Goal: Find specific page/section: Find specific page/section

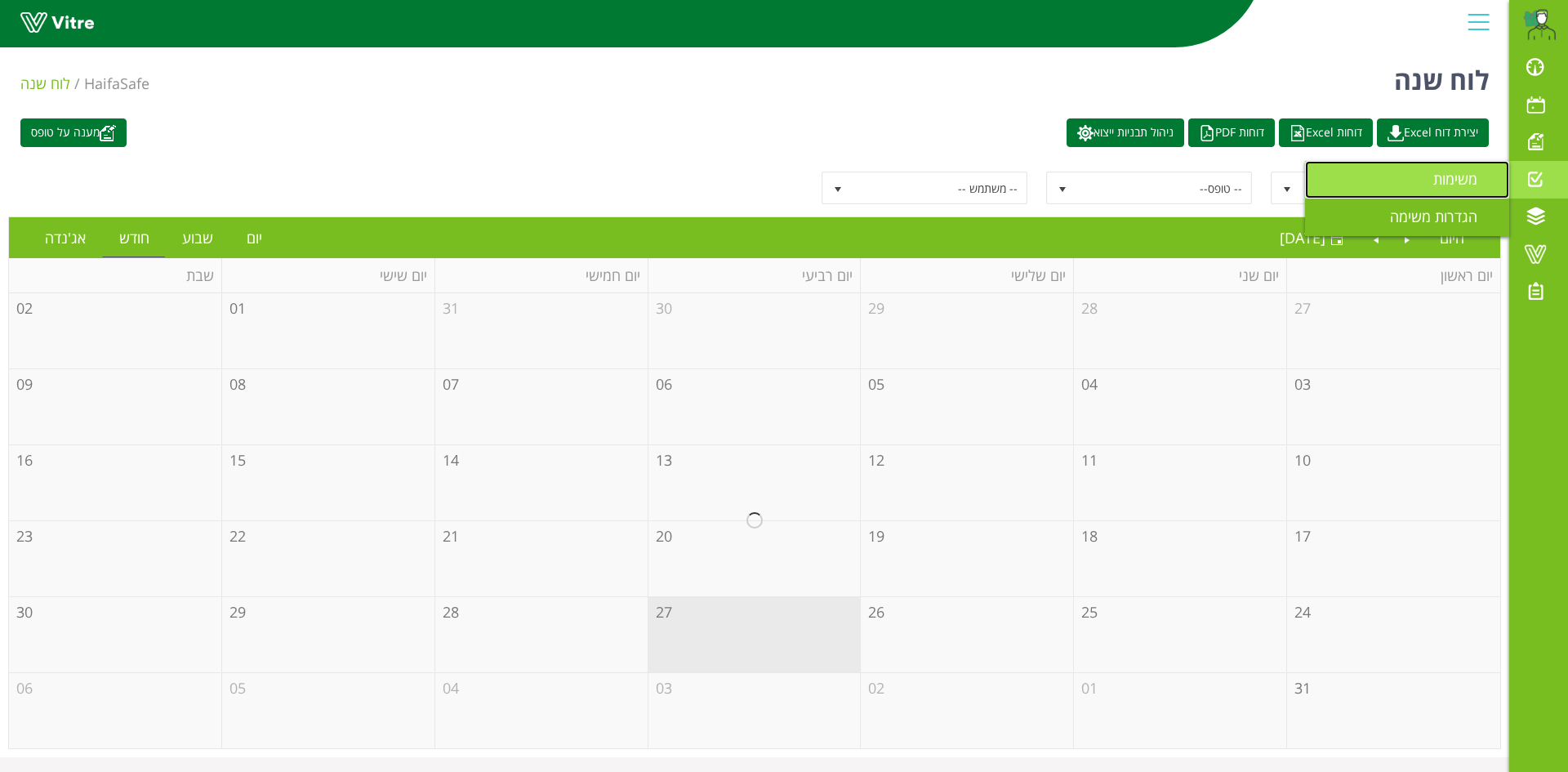
click at [1451, 177] on span "משימות" at bounding box center [1465, 178] width 64 height 20
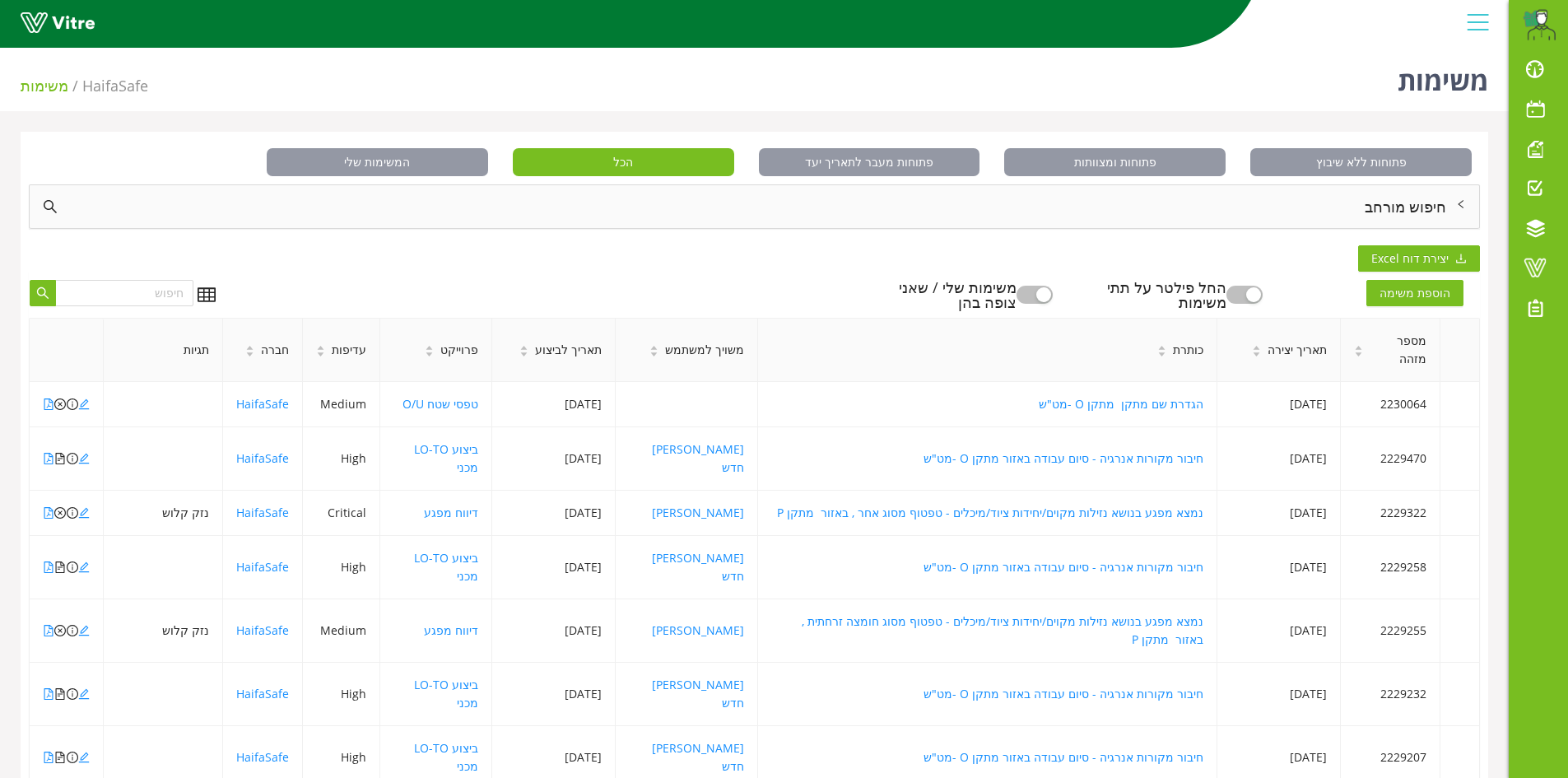
click at [1409, 207] on div "חיפוש מורחב" at bounding box center [754, 207] width 1450 height 43
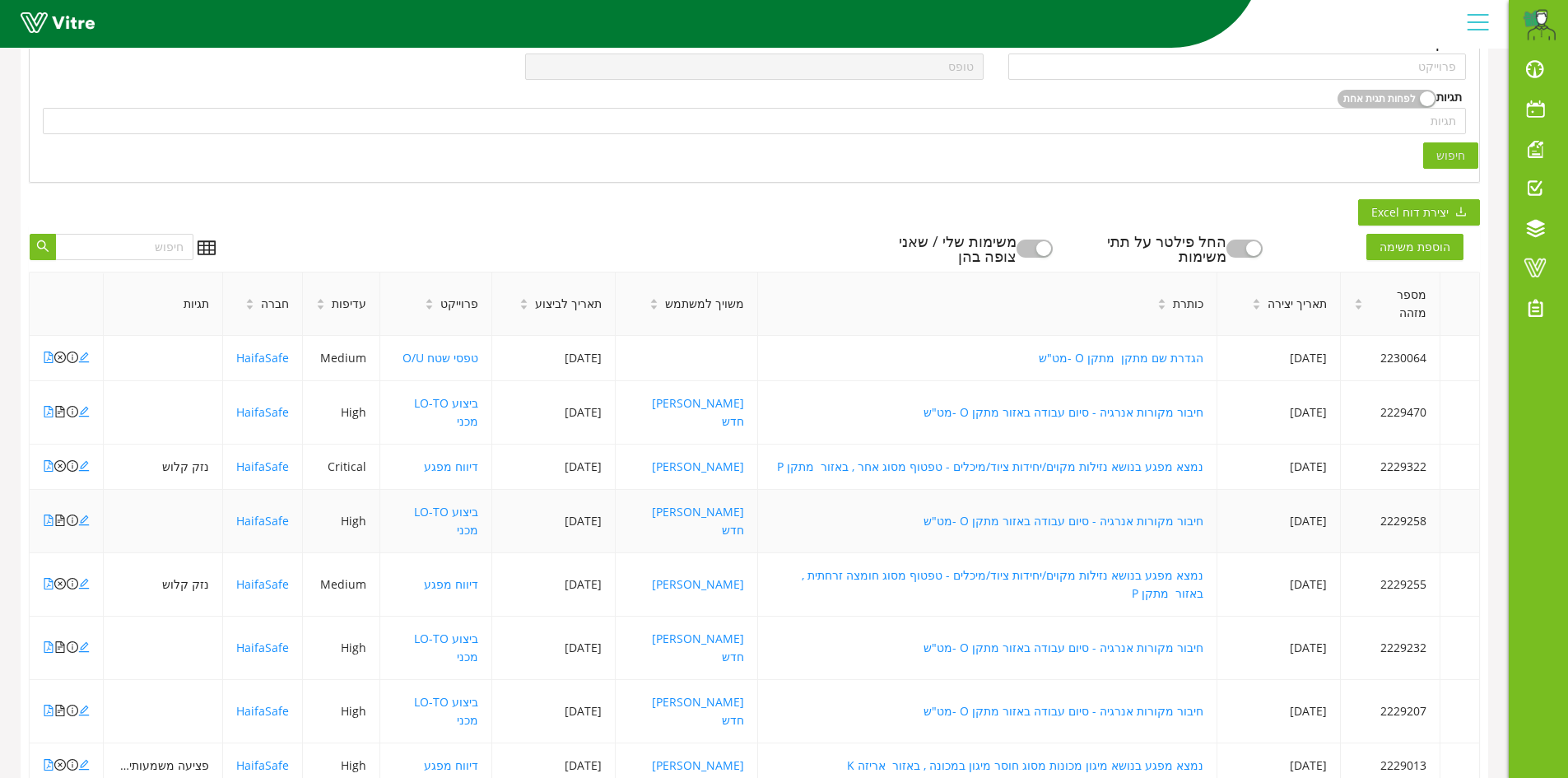
scroll to position [447, 0]
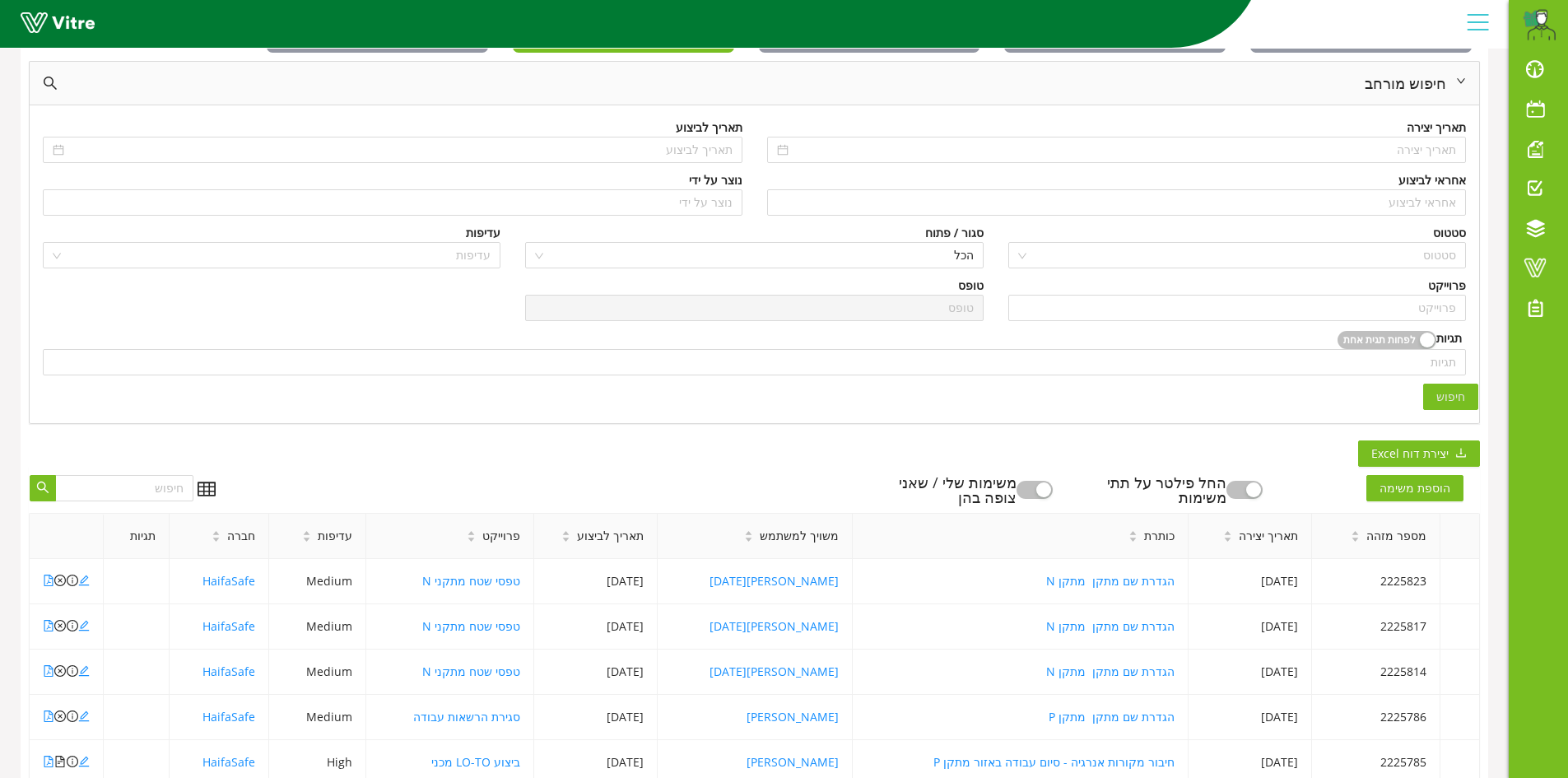
scroll to position [118, 0]
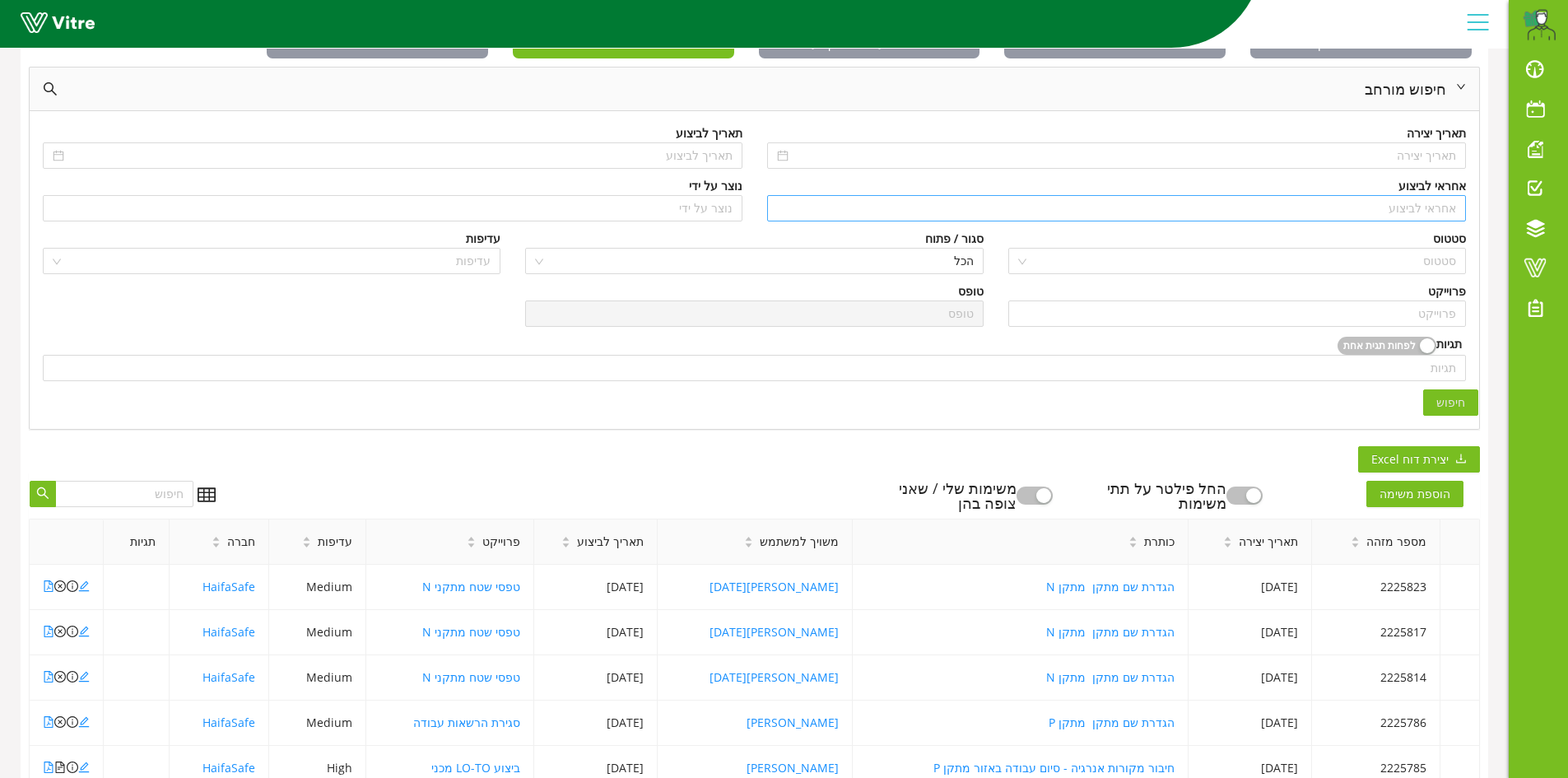
click at [1446, 211] on input "search" at bounding box center [1117, 208] width 680 height 25
type input "n"
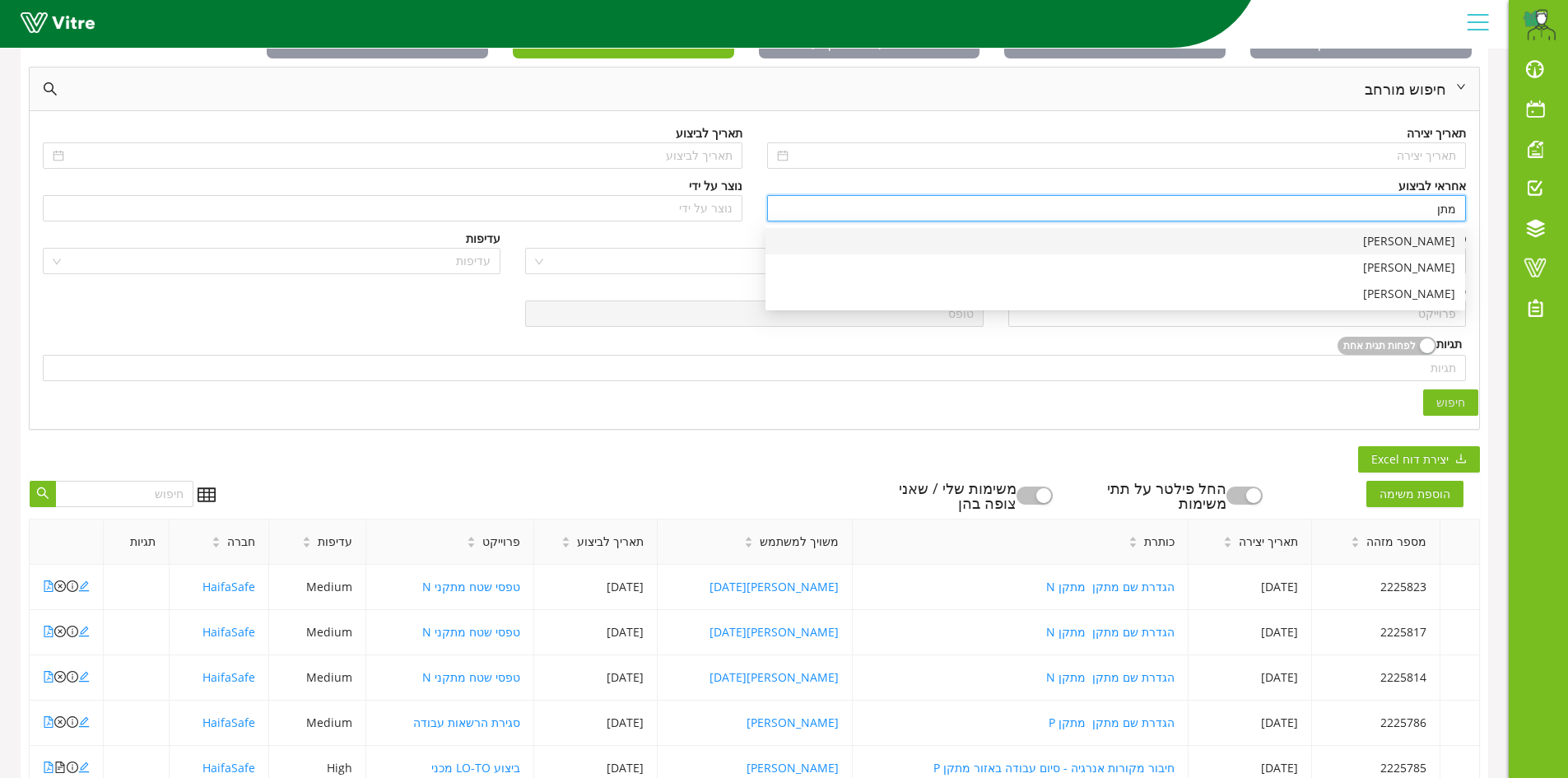
click at [1448, 239] on div "[PERSON_NAME]" at bounding box center [1115, 241] width 680 height 18
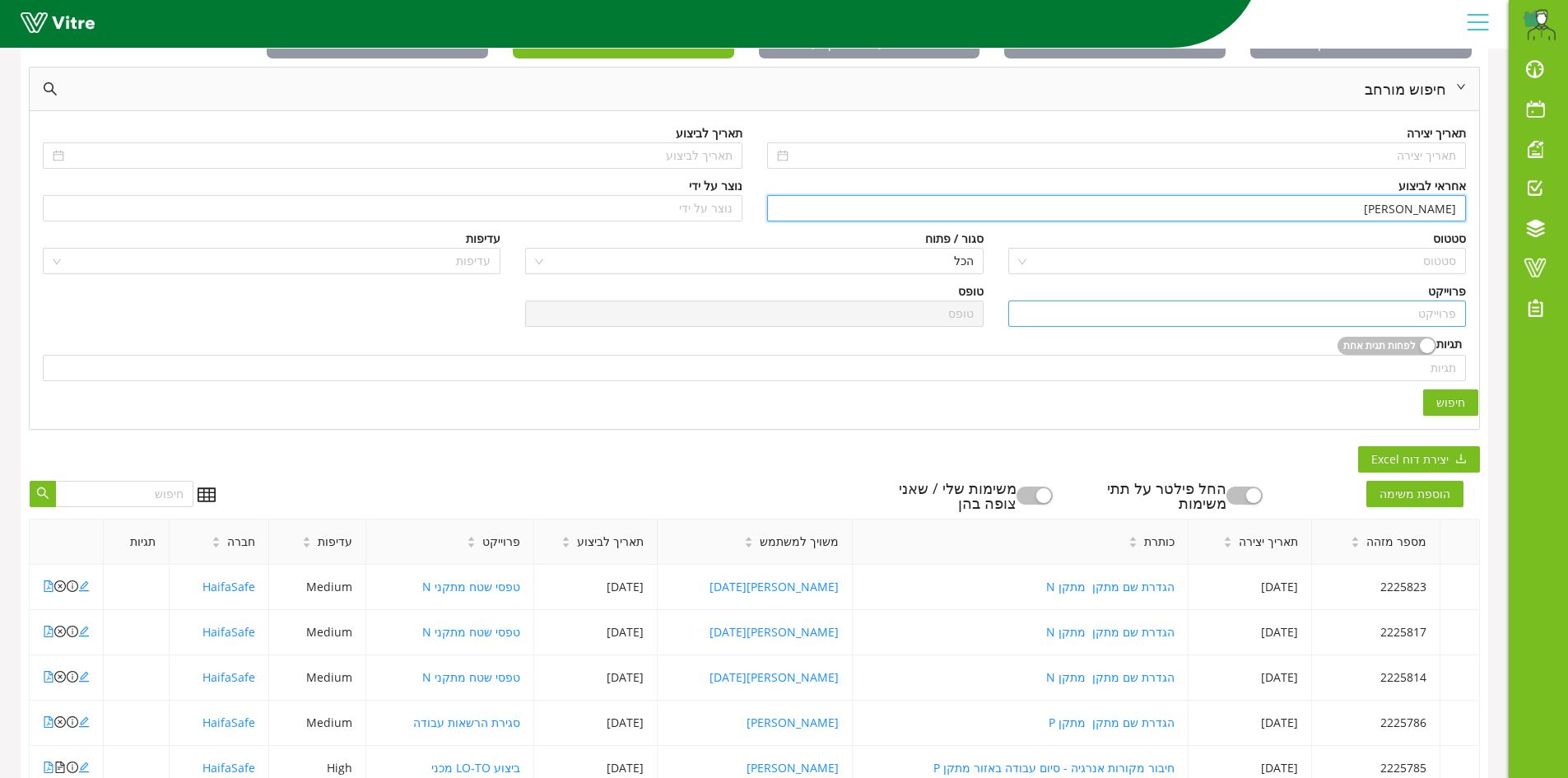
type input "[PERSON_NAME]"
click at [1446, 317] on input "search" at bounding box center [1237, 314] width 438 height 25
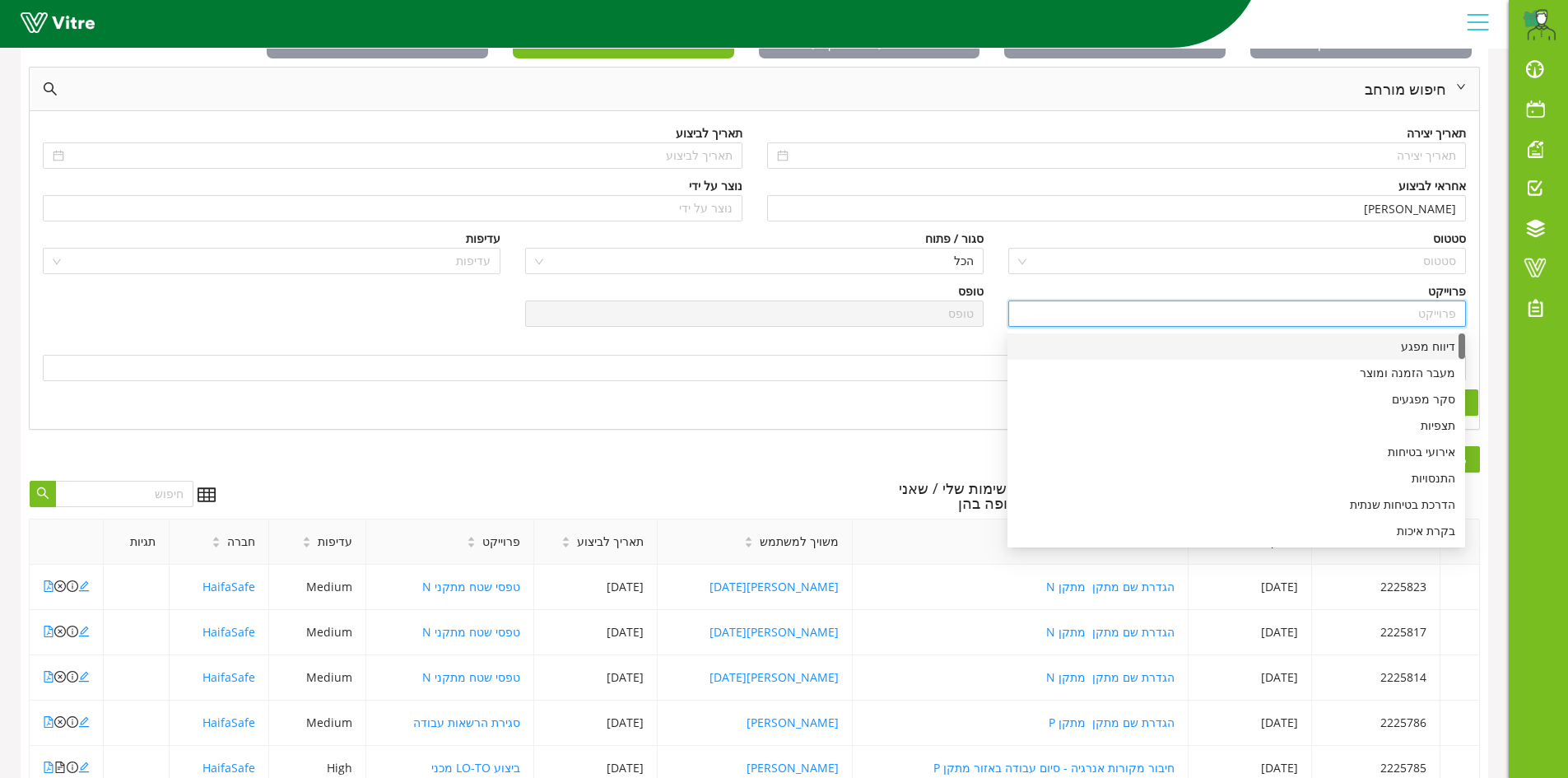
click at [1431, 342] on div "דיווח מפגע" at bounding box center [1237, 346] width 438 height 18
type input "דיווח מפגע"
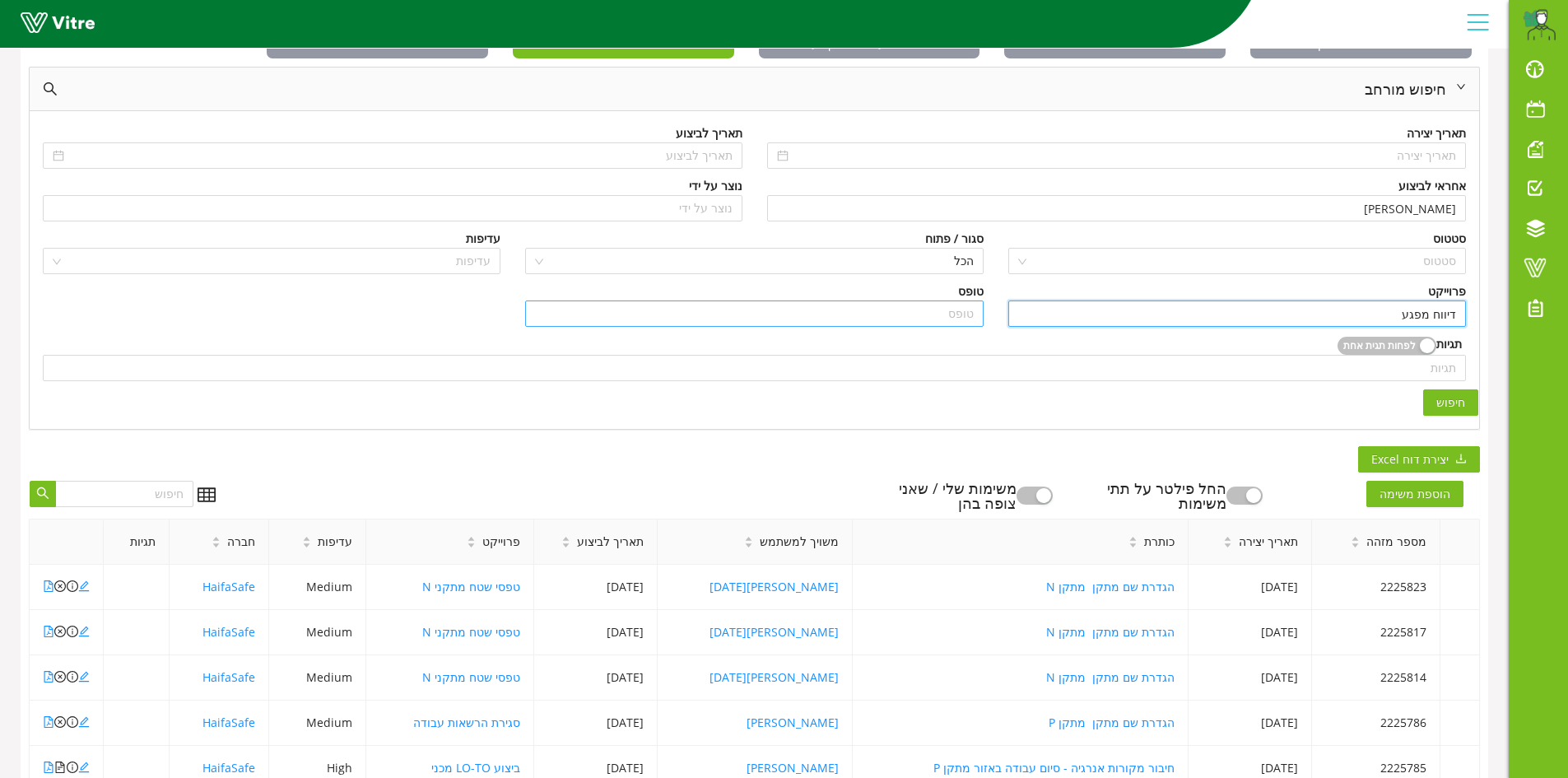
click at [954, 305] on input "search" at bounding box center [754, 314] width 438 height 25
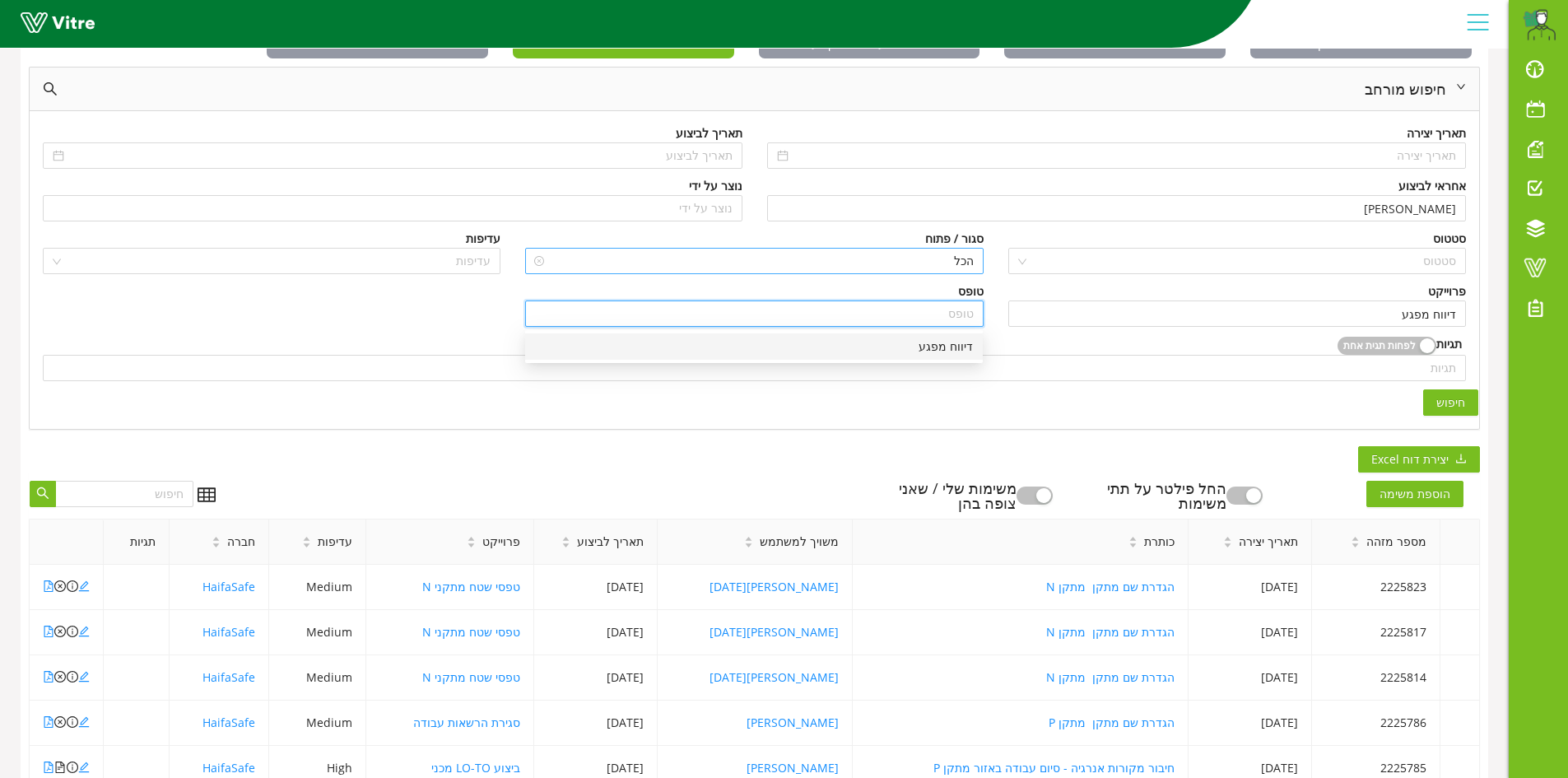
click at [964, 261] on span "הכל" at bounding box center [754, 261] width 438 height 25
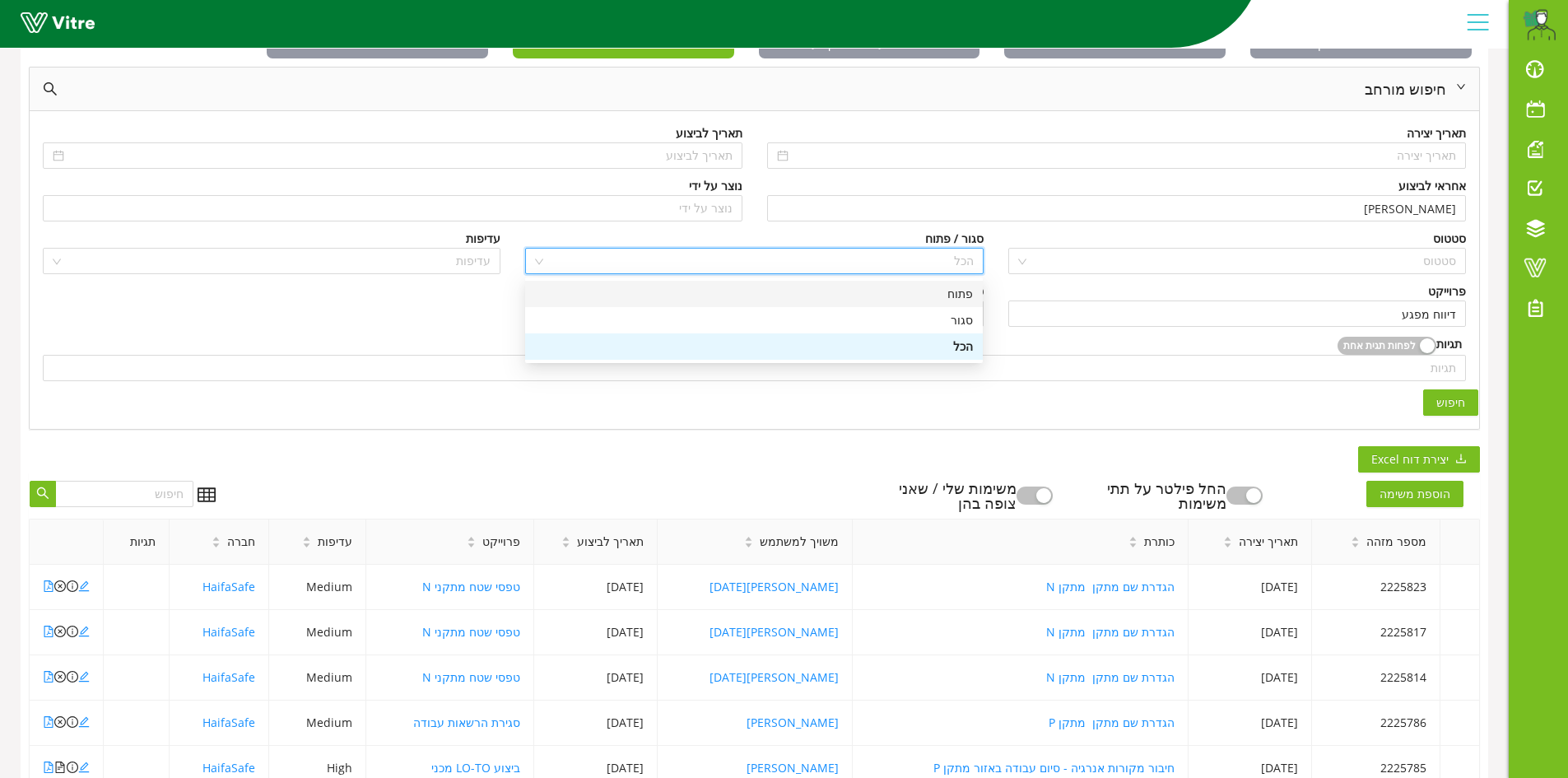
click at [963, 292] on div "פתוח" at bounding box center [754, 294] width 438 height 18
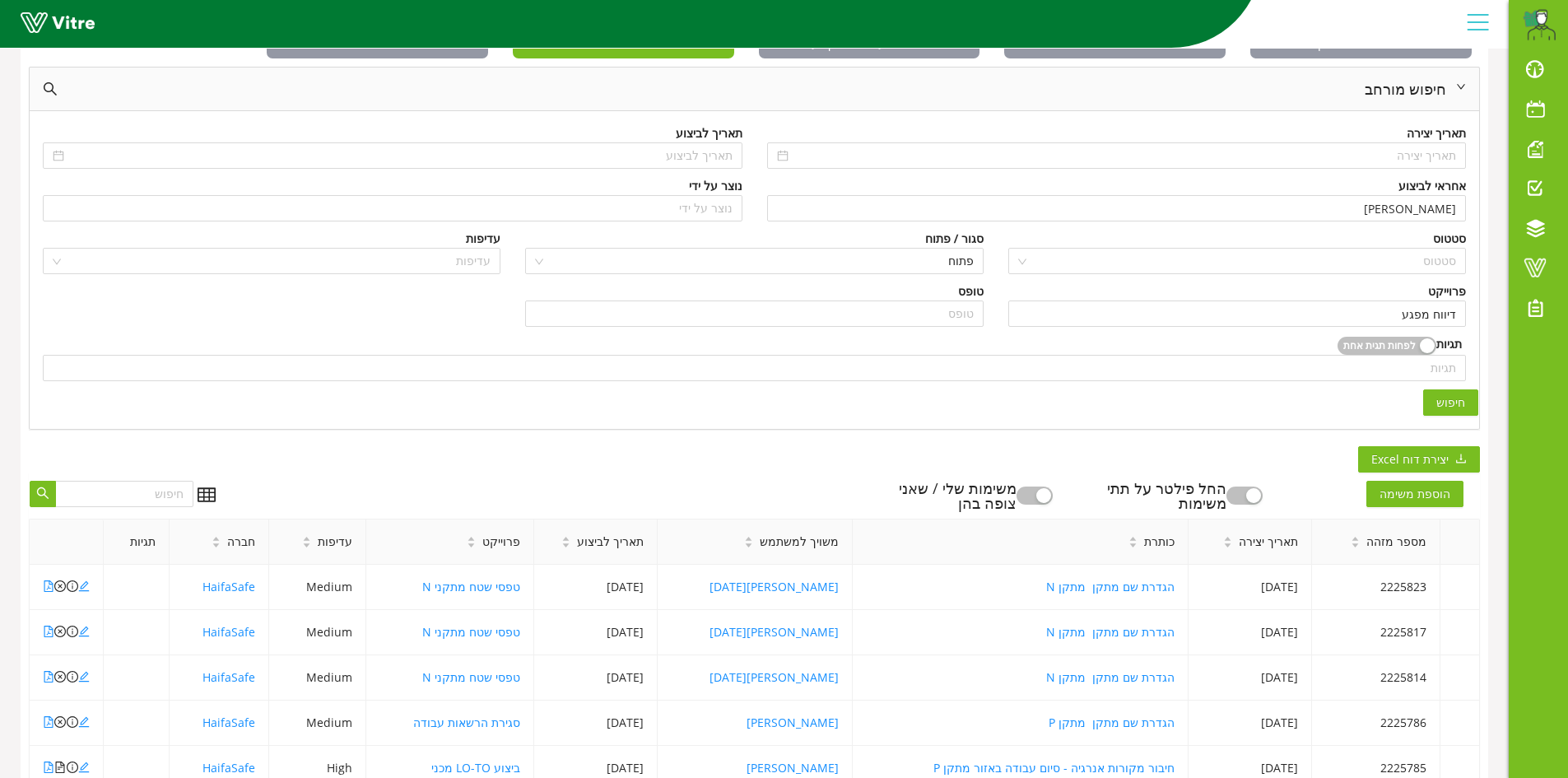
click at [1463, 401] on span "חיפוש" at bounding box center [1451, 402] width 29 height 18
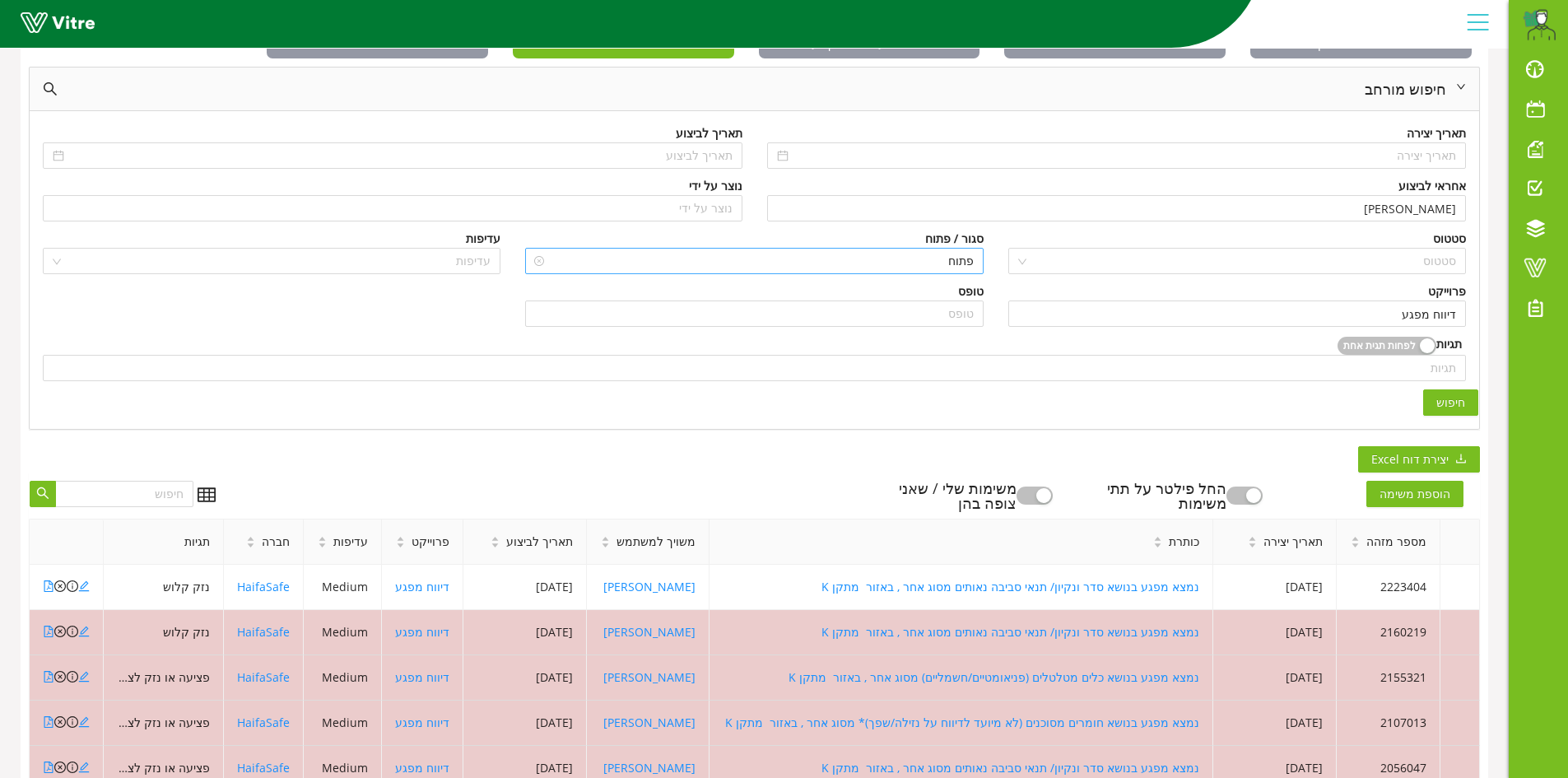
click at [953, 257] on span "פתוח" at bounding box center [754, 261] width 438 height 25
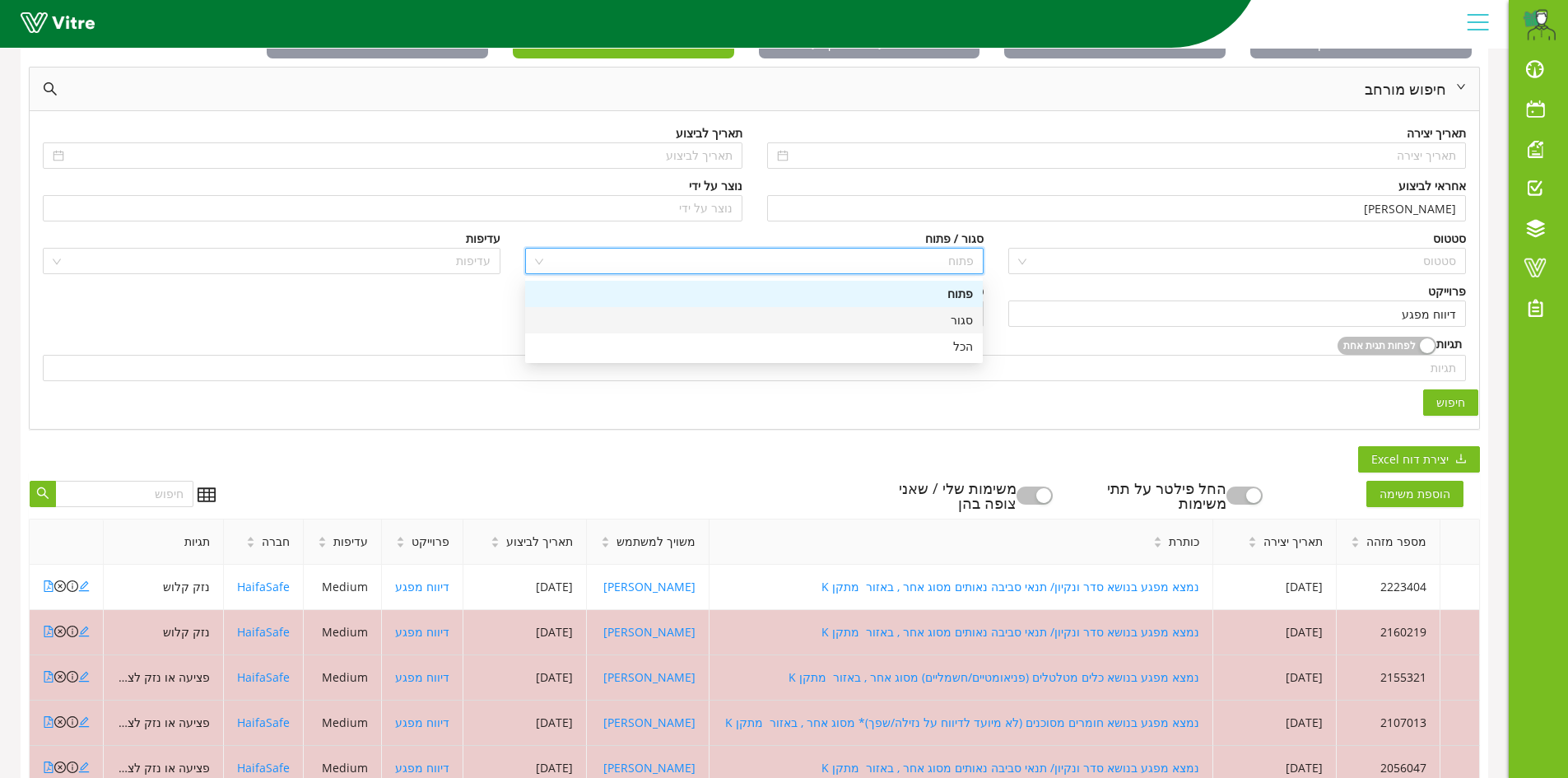
click at [965, 322] on div "סגור" at bounding box center [754, 320] width 438 height 18
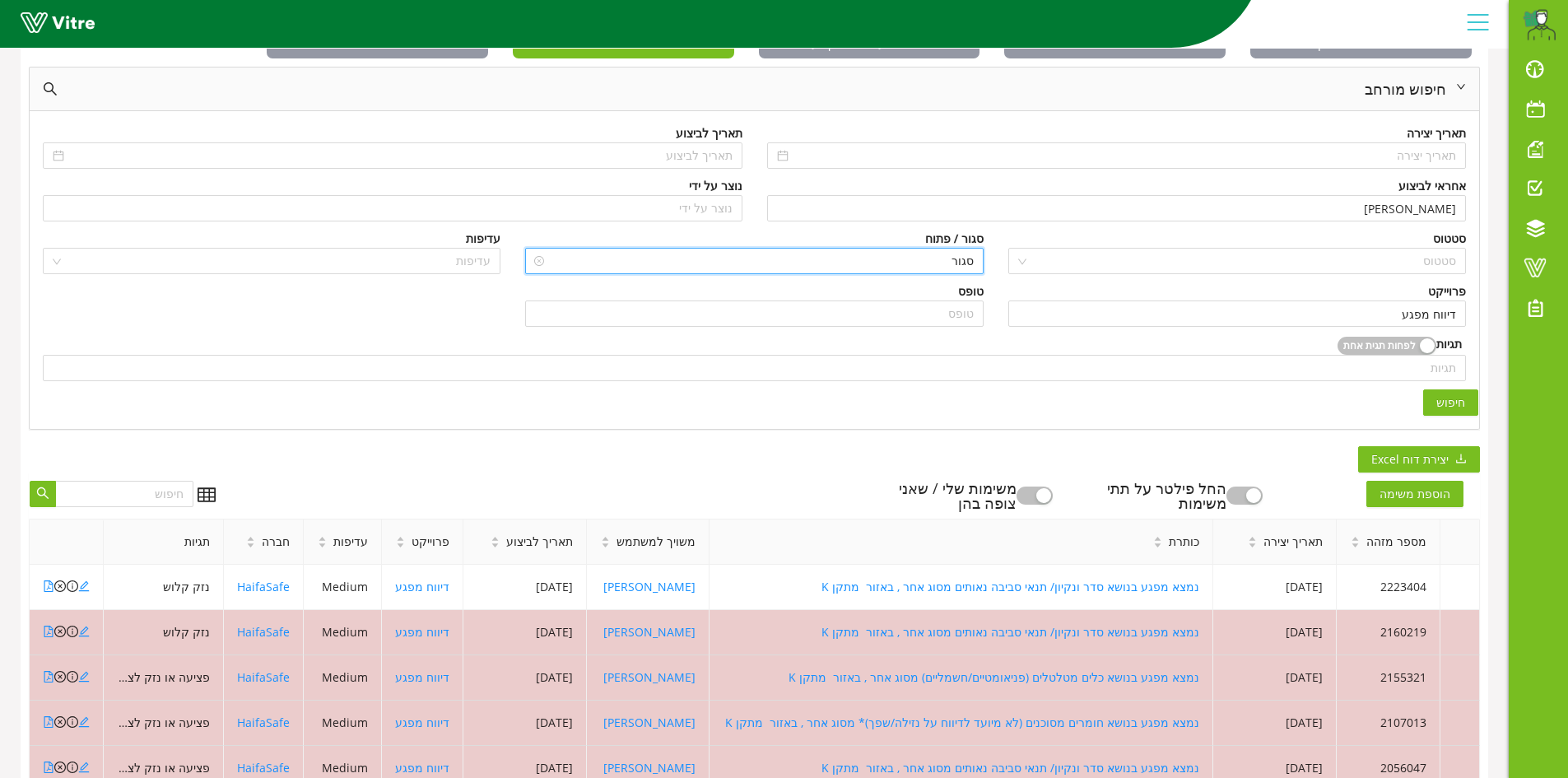
click at [964, 257] on span "סגור" at bounding box center [754, 261] width 438 height 25
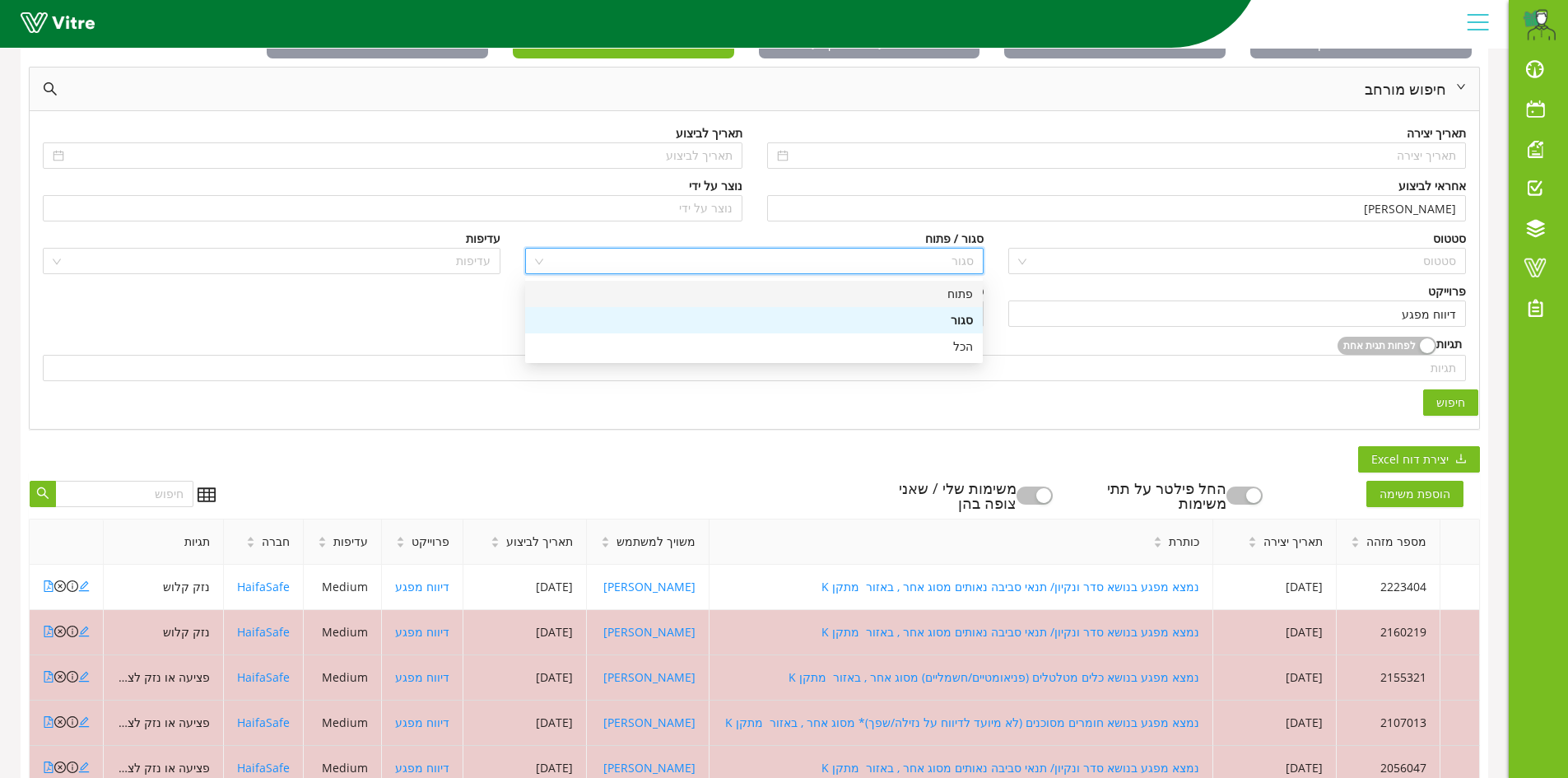
click at [959, 293] on div "פתוח" at bounding box center [754, 294] width 438 height 18
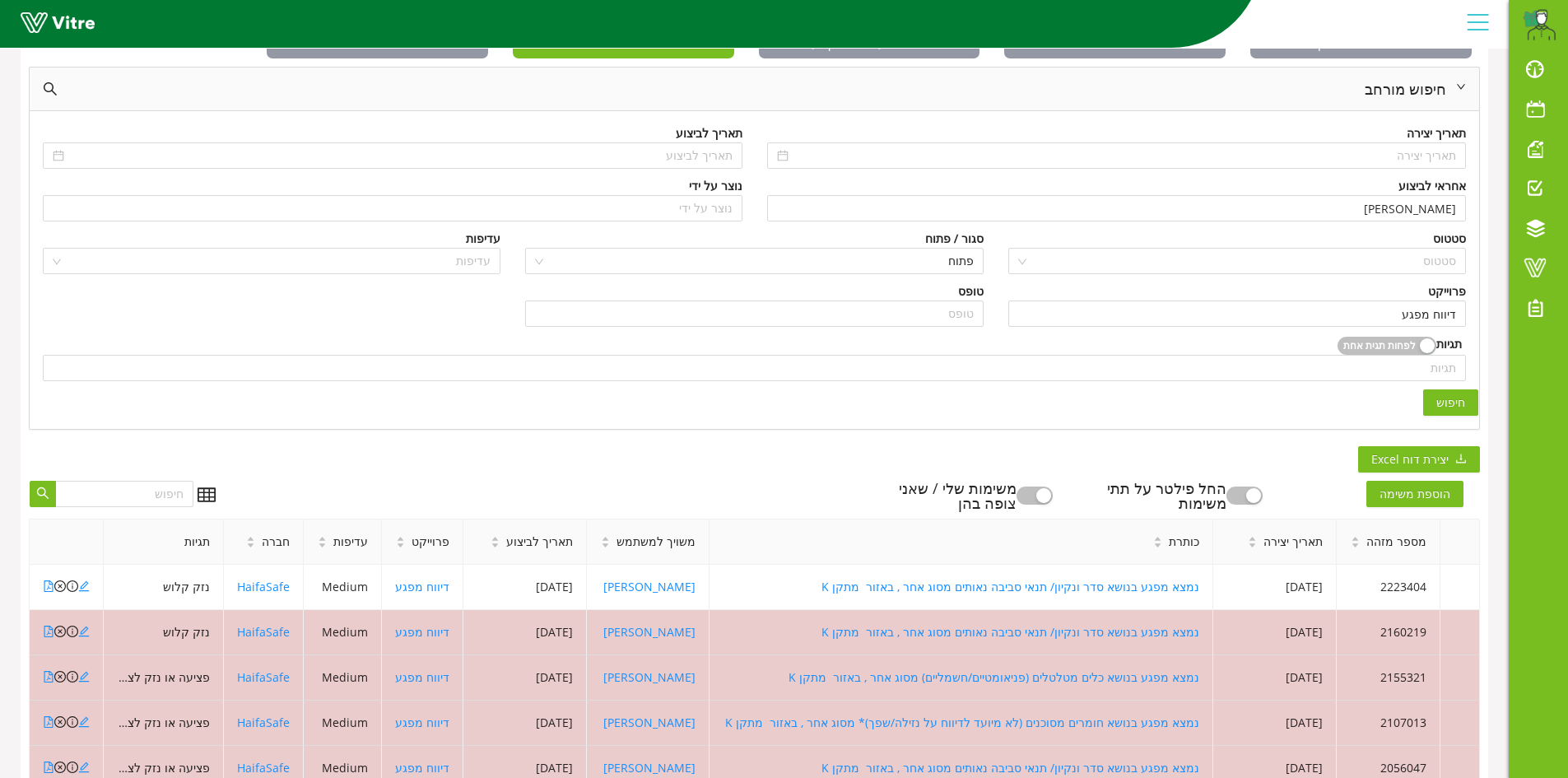
click at [1454, 400] on span "חיפוש" at bounding box center [1451, 402] width 29 height 18
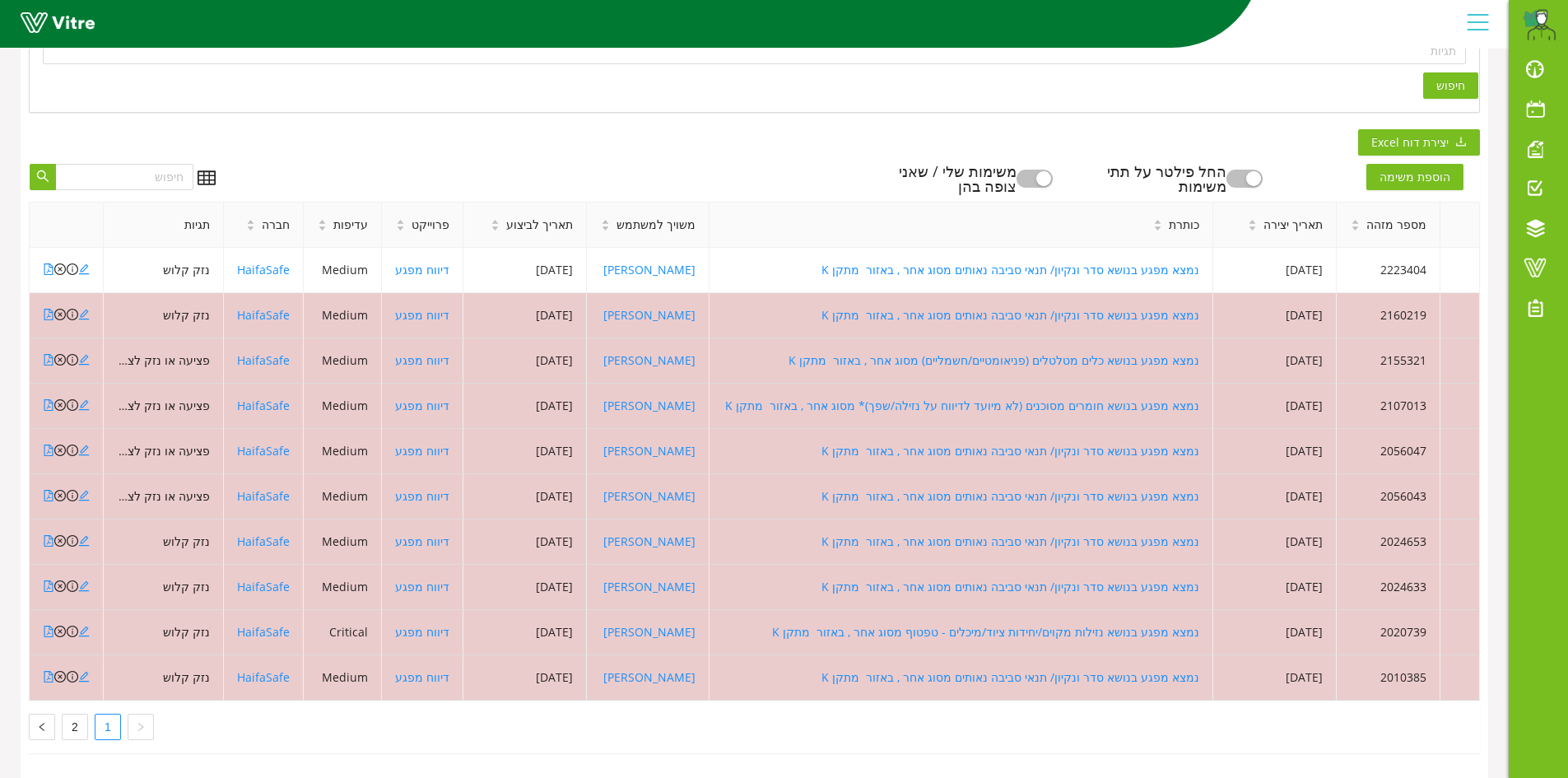
scroll to position [447, 0]
click at [75, 717] on link "2" at bounding box center [75, 727] width 25 height 25
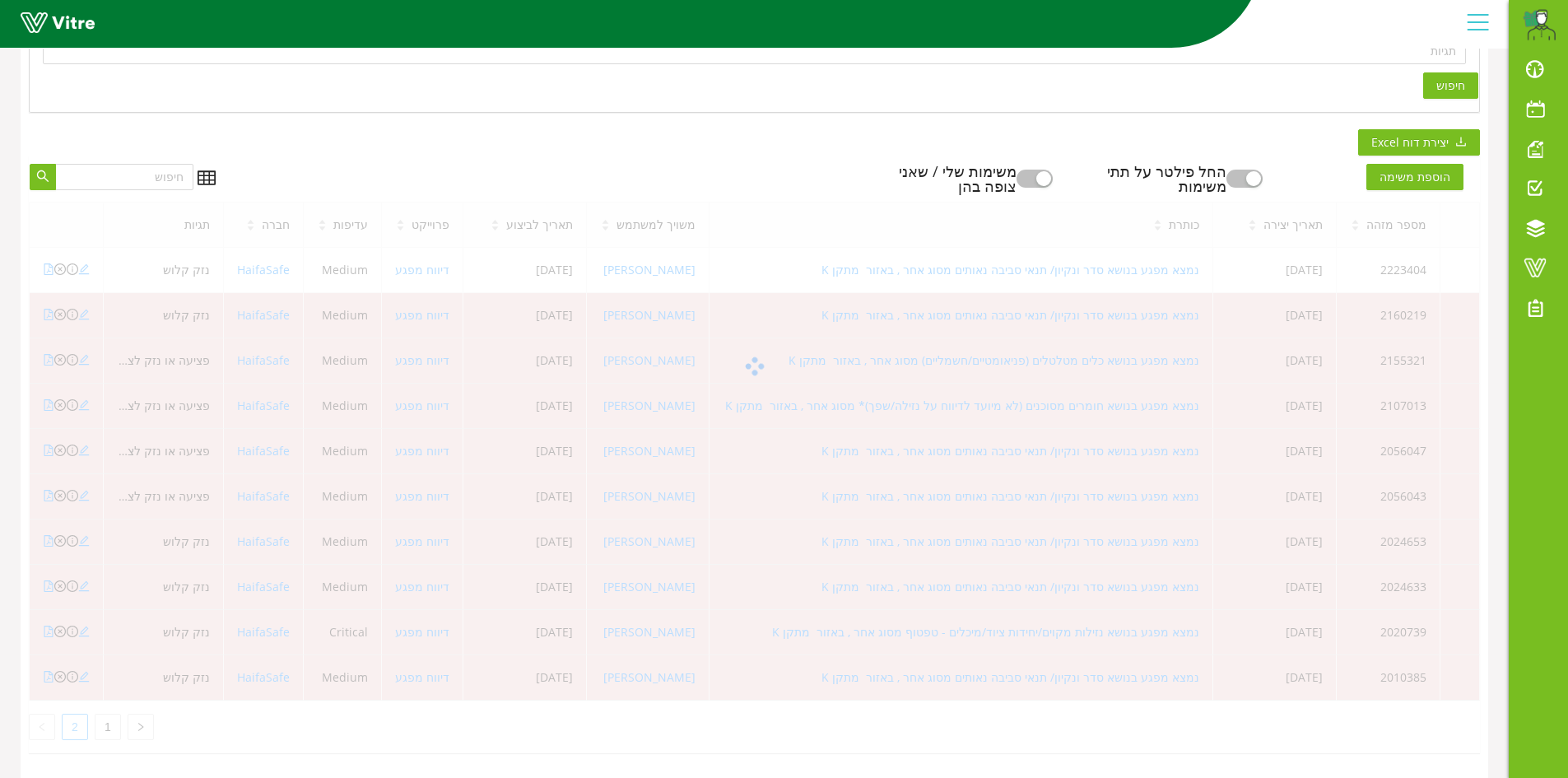
scroll to position [311, 0]
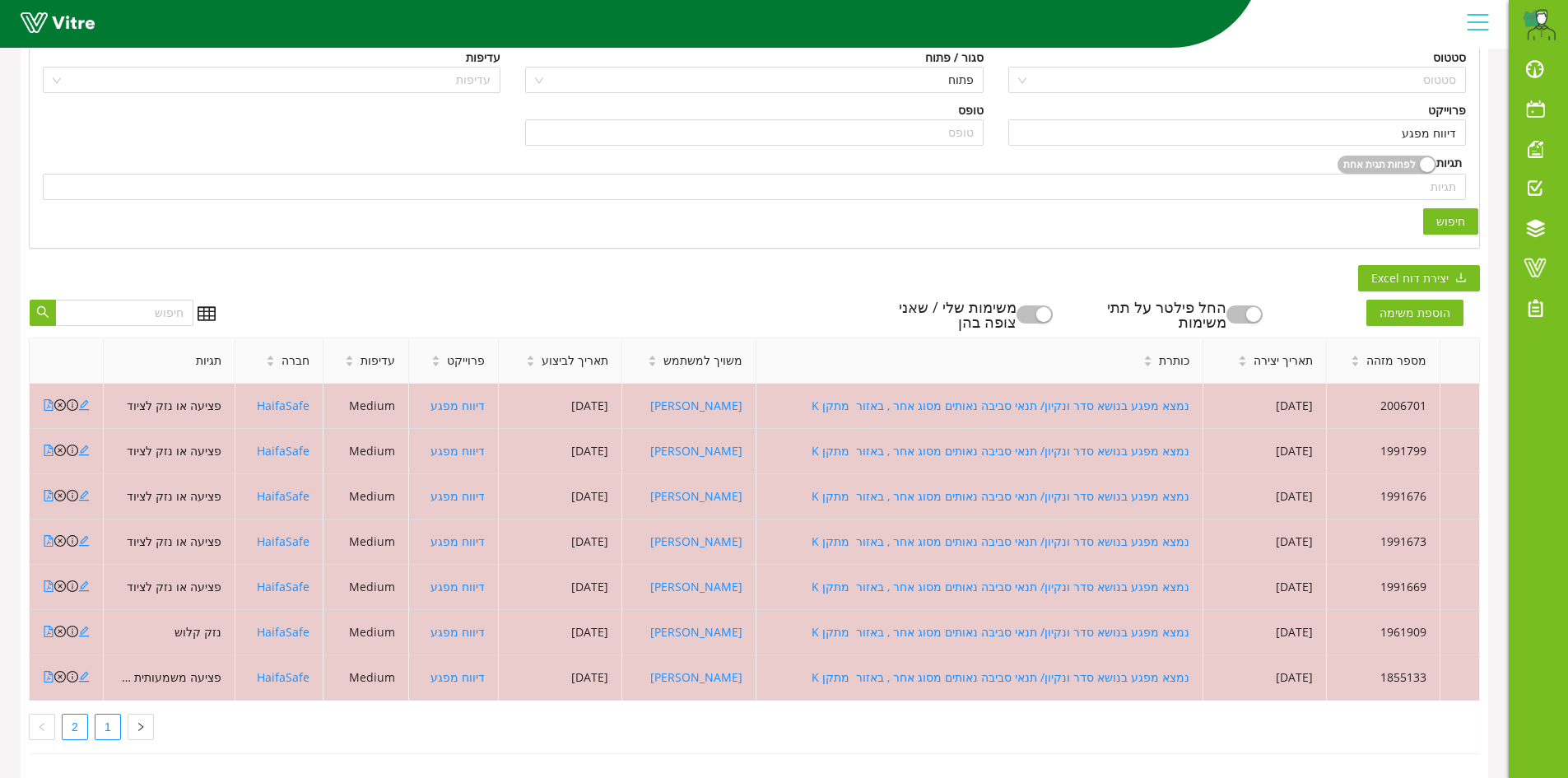
click at [104, 715] on link "1" at bounding box center [108, 727] width 25 height 25
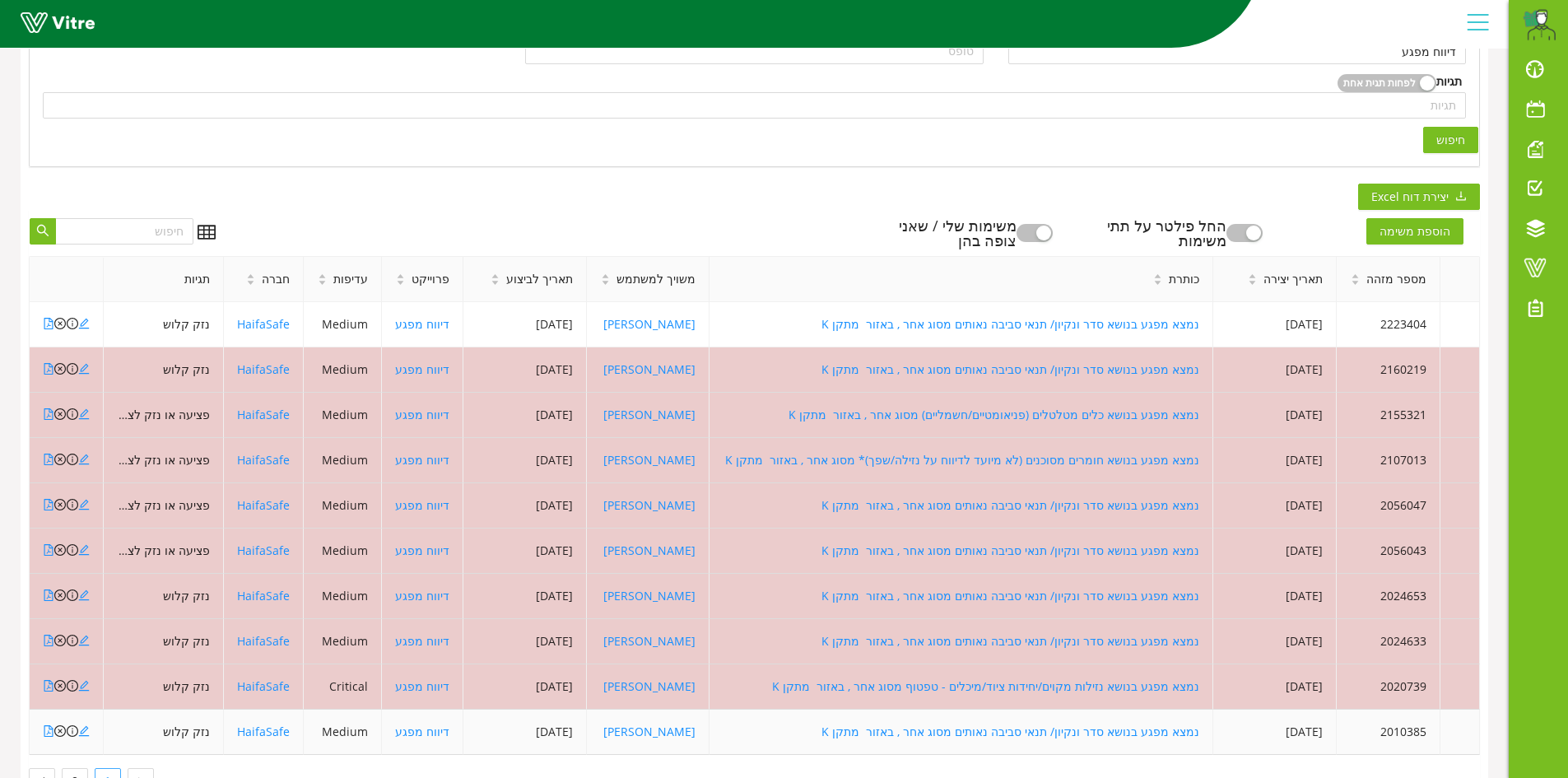
scroll to position [447, 0]
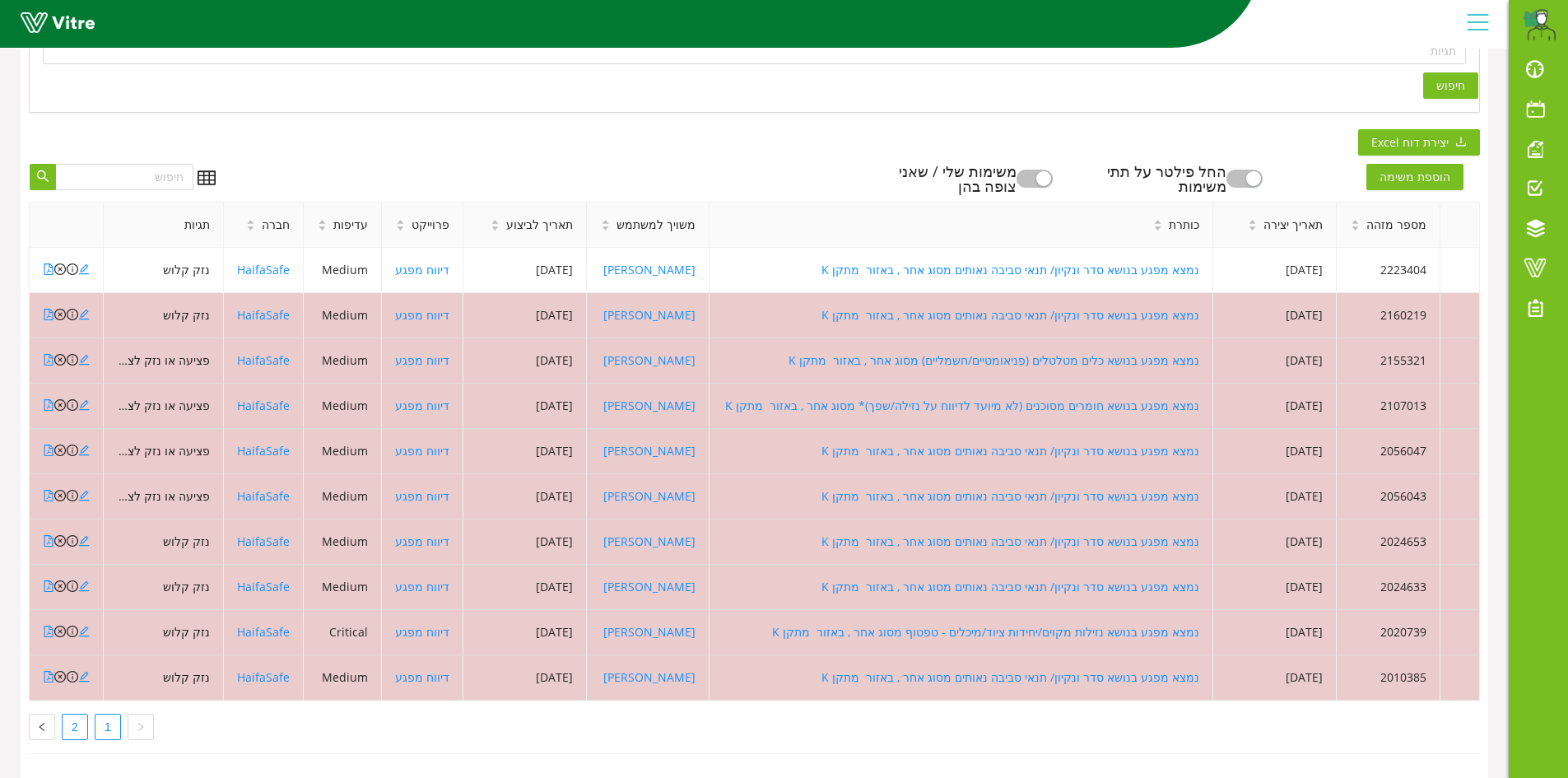
click at [70, 715] on link "2" at bounding box center [75, 727] width 25 height 25
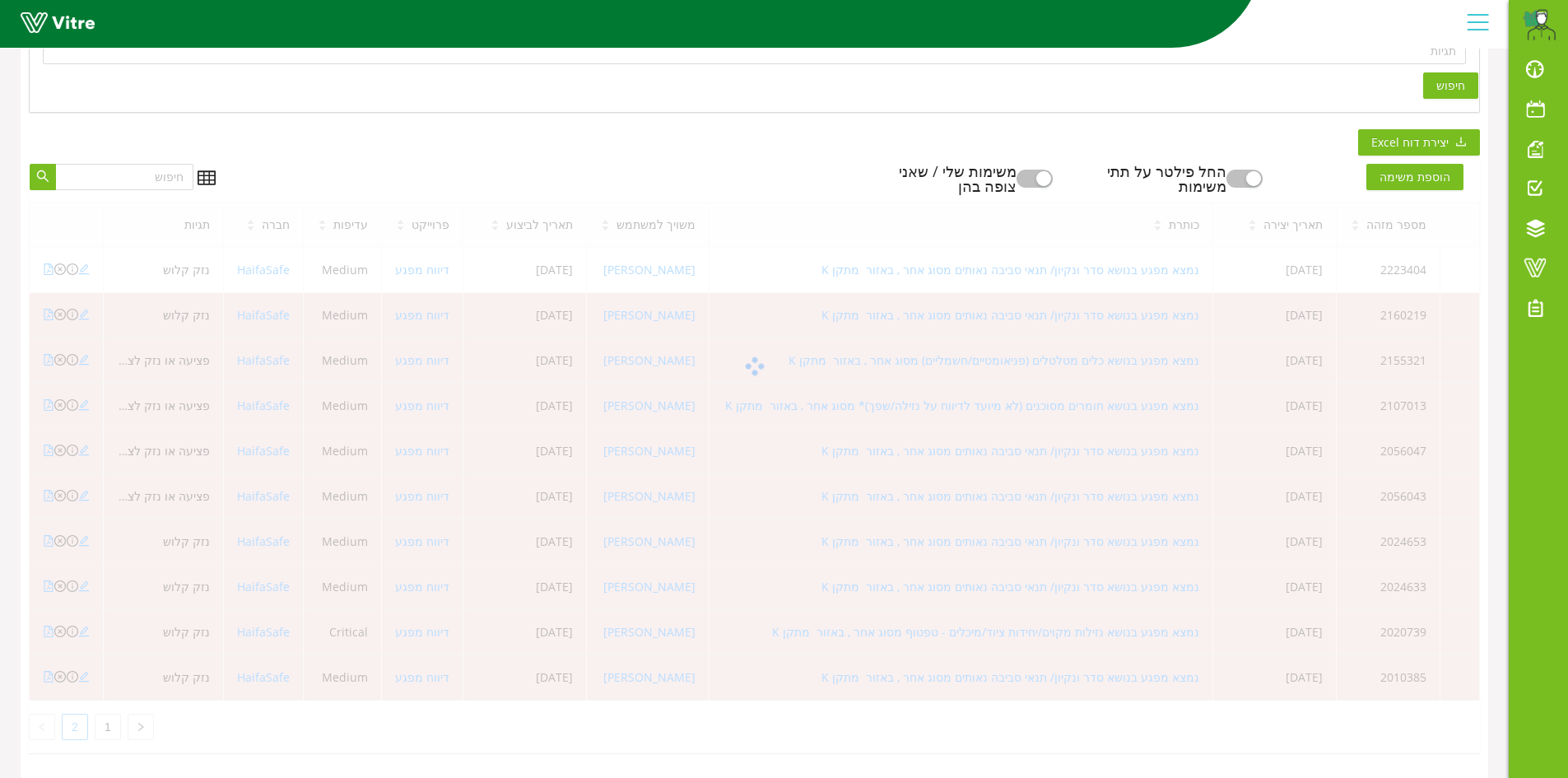
scroll to position [311, 0]
